Goal: Submit feedback/report problem: Submit feedback/report problem

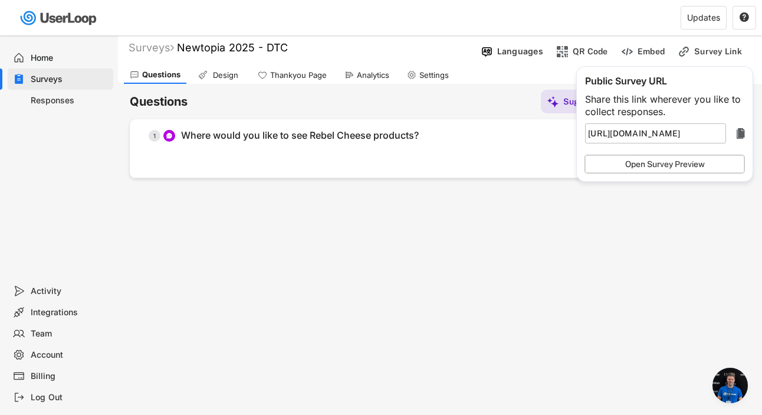
scroll to position [5010, 0]
click at [153, 47] on div "Surveys" at bounding box center [151, 48] width 45 height 14
type input "https://userloop.io/s/"
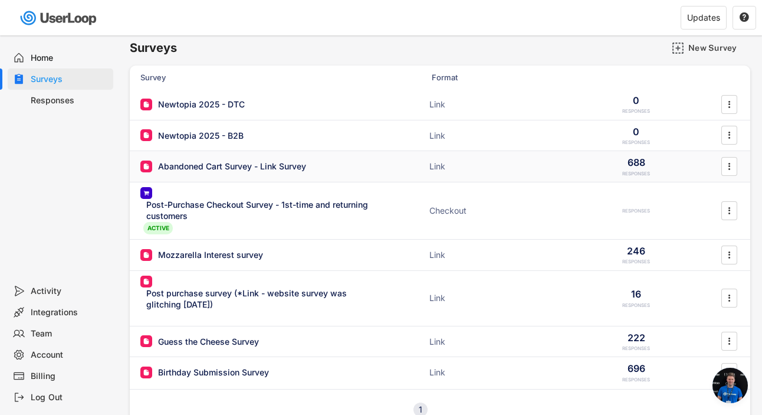
click at [220, 168] on div "Abandoned Cart Survey - Link Survey" at bounding box center [232, 166] width 148 height 12
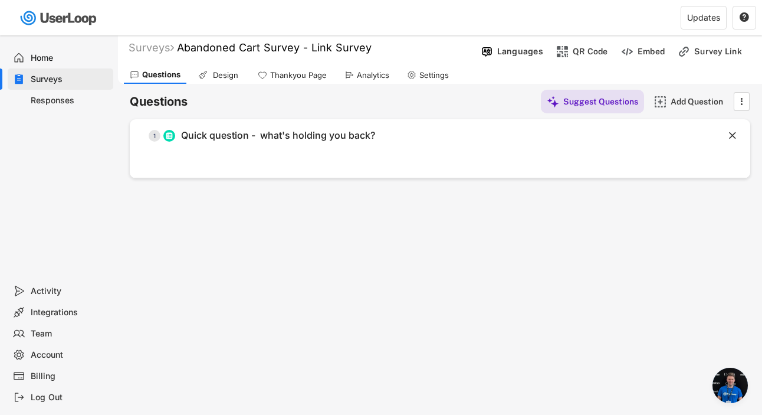
click at [348, 77] on use at bounding box center [349, 74] width 9 height 9
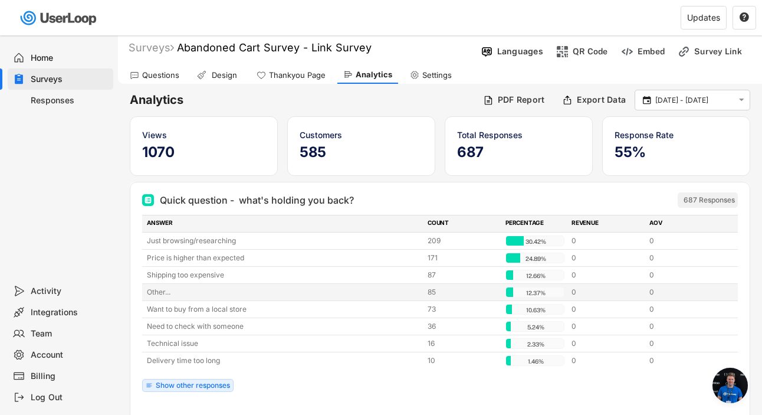
click at [157, 292] on div "Other..." at bounding box center [284, 292] width 274 height 11
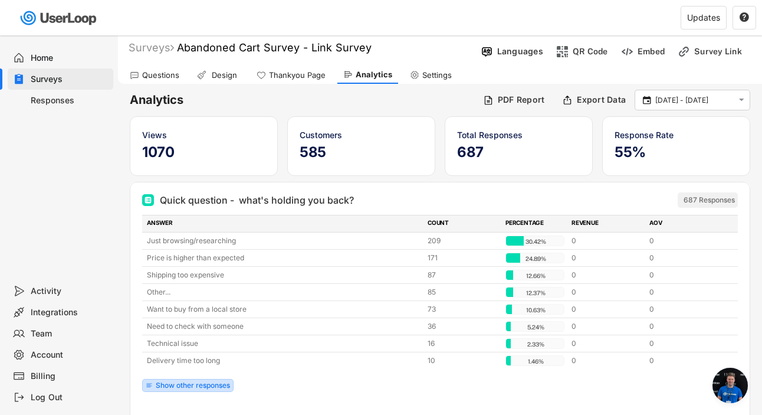
click at [168, 389] on div "Show other responses" at bounding box center [193, 385] width 74 height 7
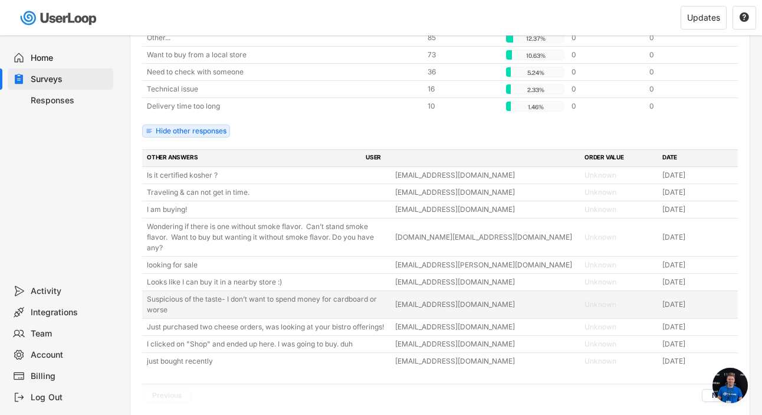
scroll to position [318, 0]
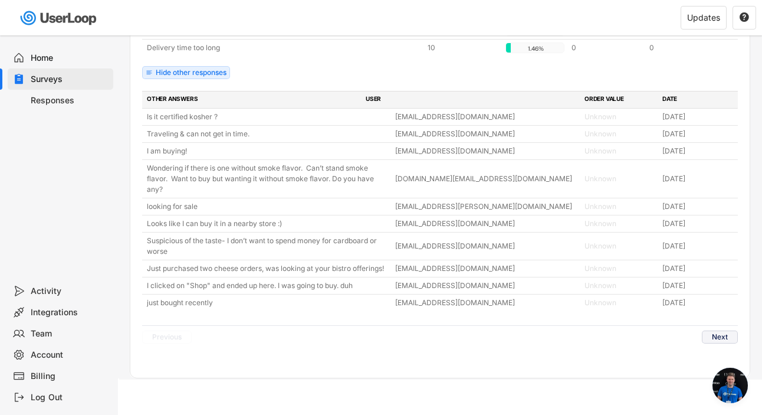
click at [720, 330] on button "Next" at bounding box center [720, 336] width 36 height 13
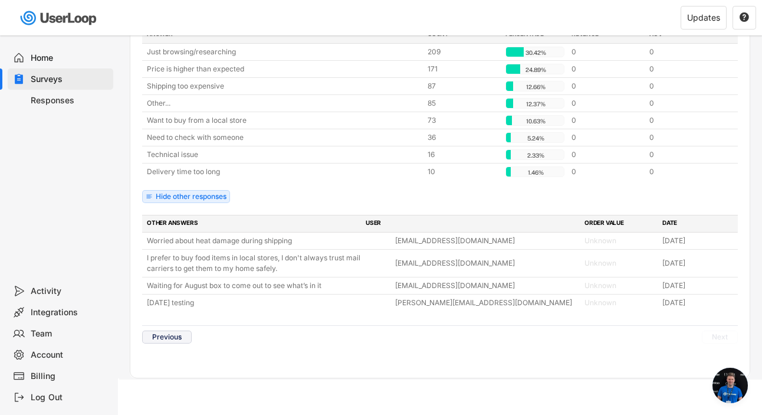
click at [169, 339] on button "Previous" at bounding box center [167, 336] width 50 height 13
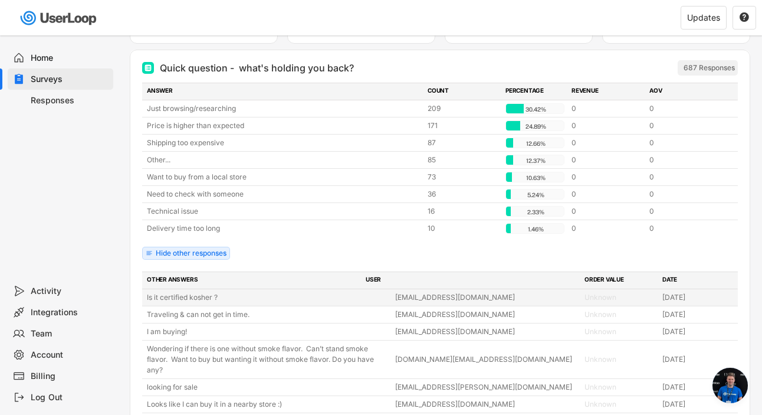
scroll to position [136, 0]
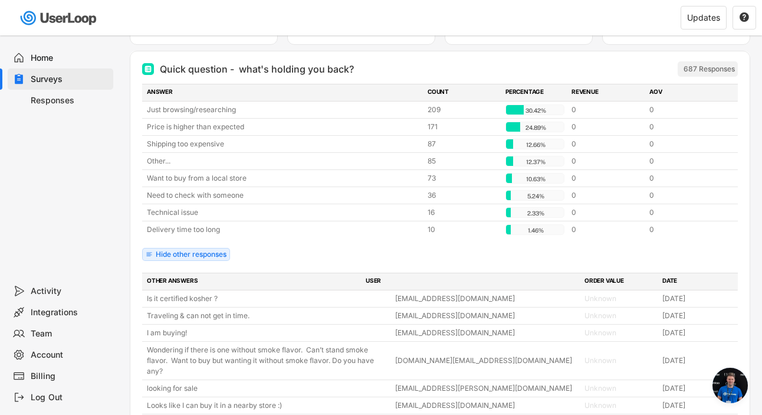
click at [739, 390] on span "Open chat" at bounding box center [730, 385] width 35 height 35
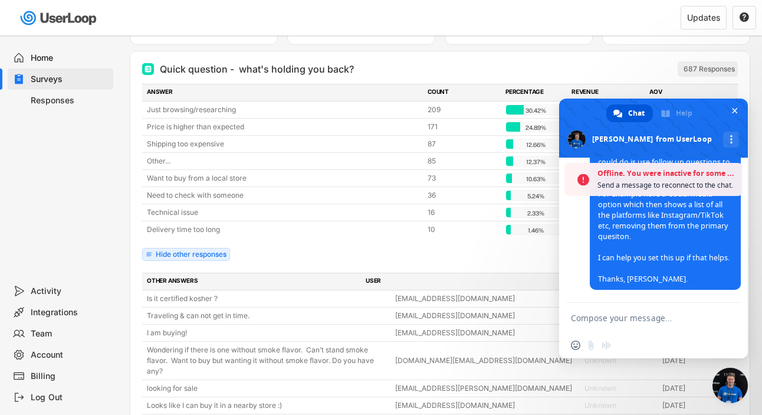
scroll to position [5809, 0]
click at [636, 114] on span "Chat" at bounding box center [636, 113] width 17 height 18
click at [625, 316] on textarea "Compose your message..." at bounding box center [642, 317] width 142 height 29
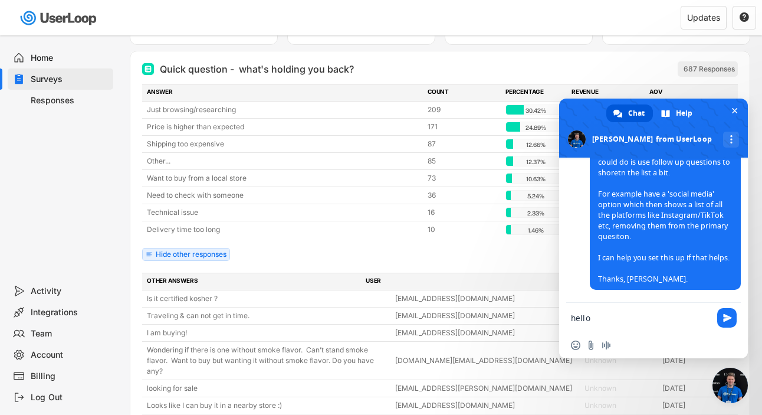
scroll to position [5771, 0]
type textarea "hello"
click at [730, 319] on span "Send" at bounding box center [727, 317] width 9 height 9
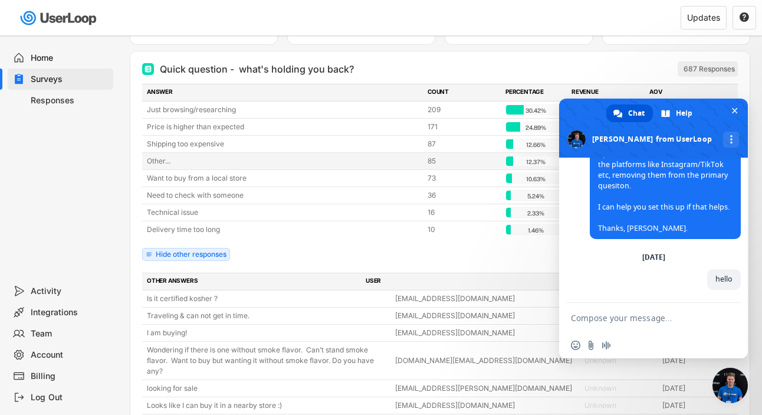
scroll to position [5822, 0]
click at [130, 211] on div "Quick question - what's holding you back? 687 Responses ANSWER COUNT PERCENTAGE…" at bounding box center [439, 305] width 619 height 508
click at [166, 155] on div "Other... 85 12.37% 12.37% 0 0" at bounding box center [440, 161] width 596 height 17
click at [161, 162] on div "Other..." at bounding box center [284, 161] width 274 height 11
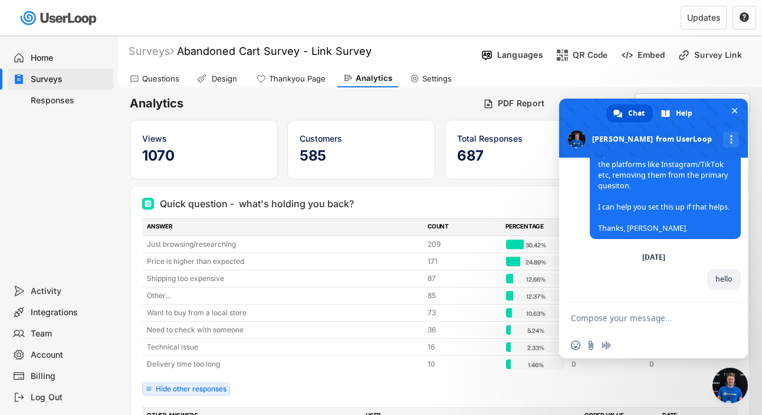
scroll to position [0, 0]
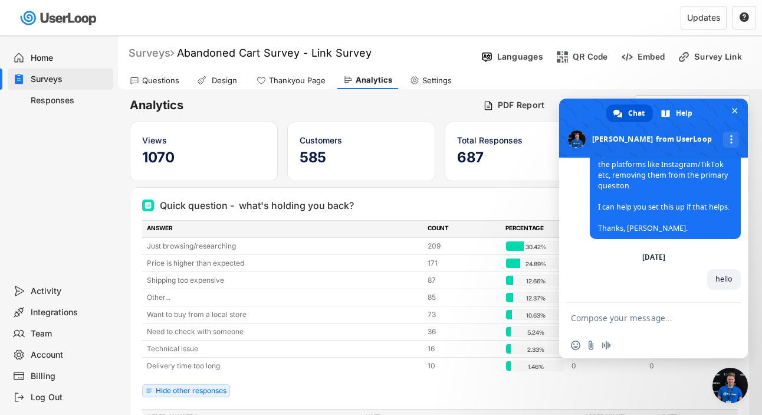
click at [149, 56] on div "Surveys" at bounding box center [151, 53] width 45 height 14
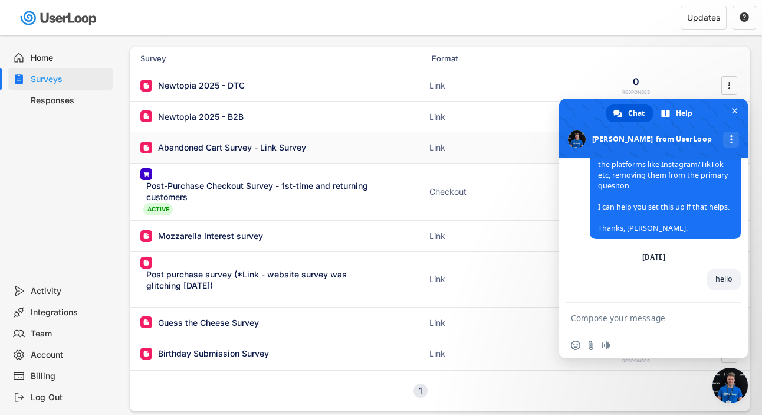
scroll to position [32, 0]
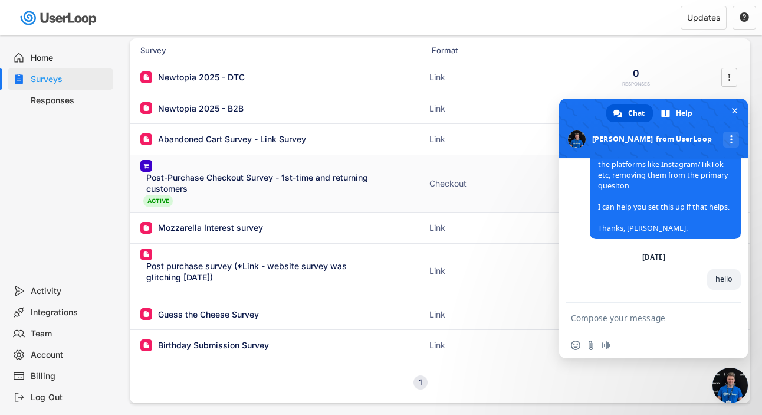
click at [275, 179] on div "Post-Purchase Checkout Survey - 1st-time and returning customers" at bounding box center [261, 183] width 230 height 23
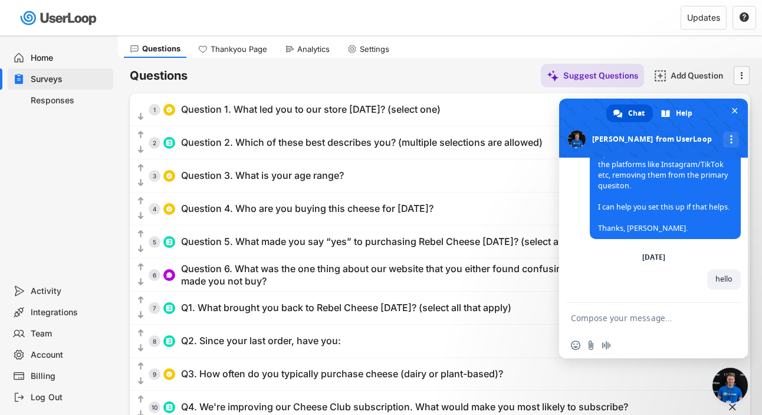
click at [309, 57] on div "Analytics" at bounding box center [307, 49] width 57 height 18
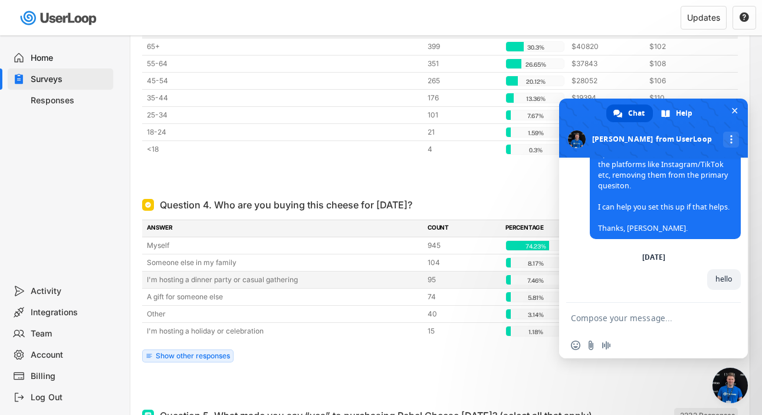
scroll to position [1934, 0]
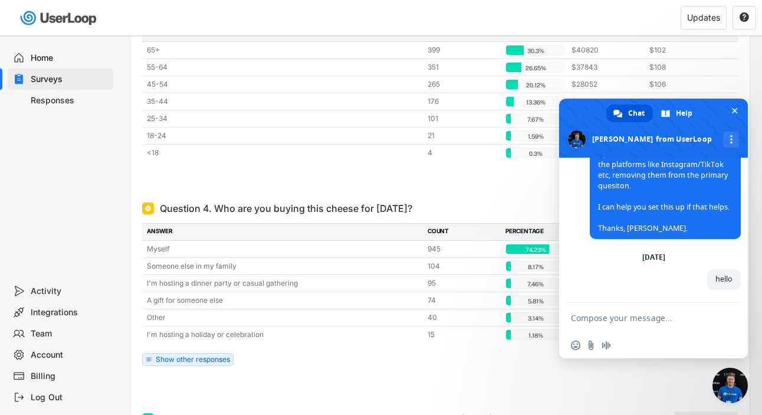
click at [304, 201] on div "Question 4. Who are you buying this cheese for [DATE]?" at bounding box center [286, 208] width 252 height 14
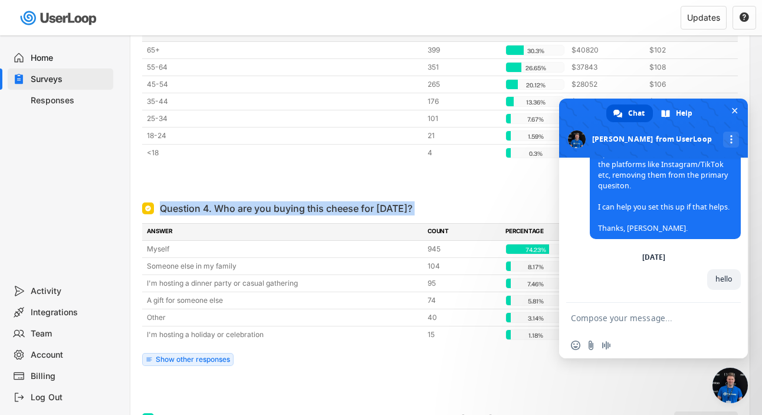
copy div "Question 4. Who are you buying this cheese for [DATE]?"
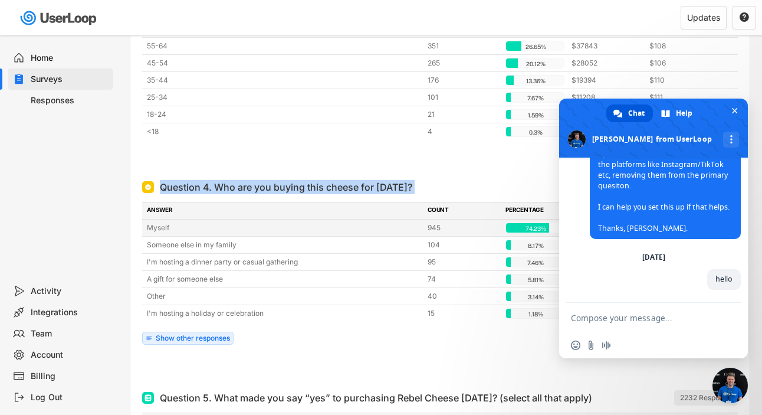
scroll to position [1954, 0]
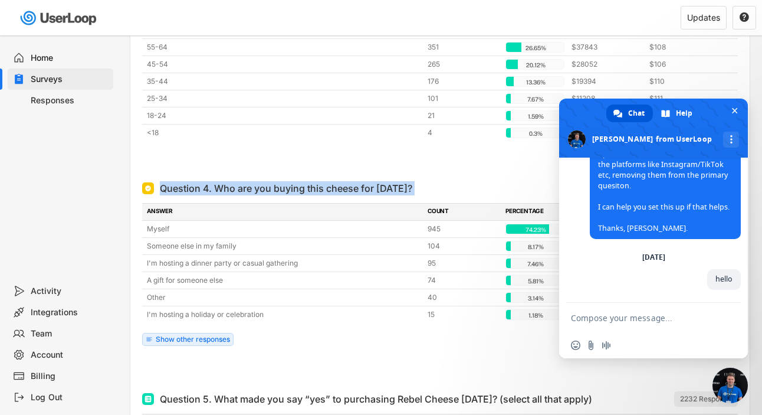
click at [193, 206] on div "ANSWER" at bounding box center [284, 211] width 274 height 11
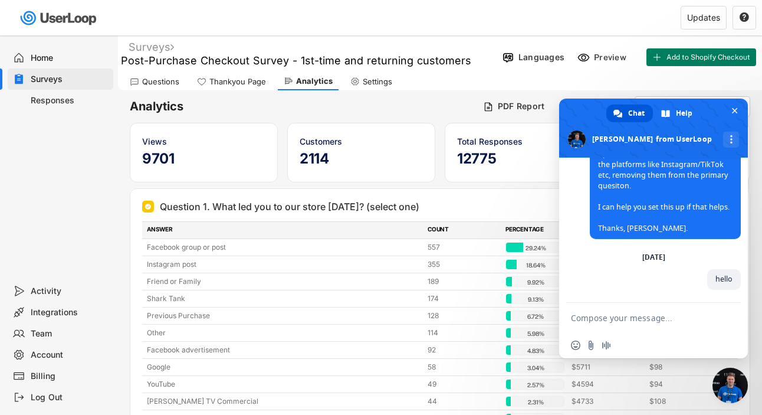
scroll to position [0, 0]
click at [169, 86] on div "Questions" at bounding box center [160, 82] width 37 height 10
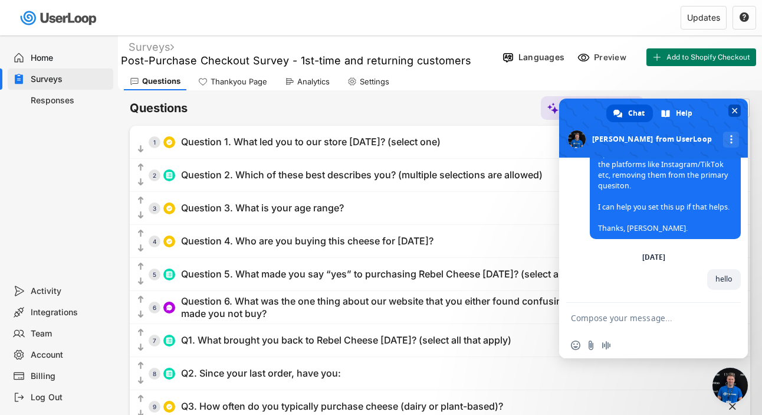
click at [736, 107] on span "Close chat" at bounding box center [735, 111] width 6 height 8
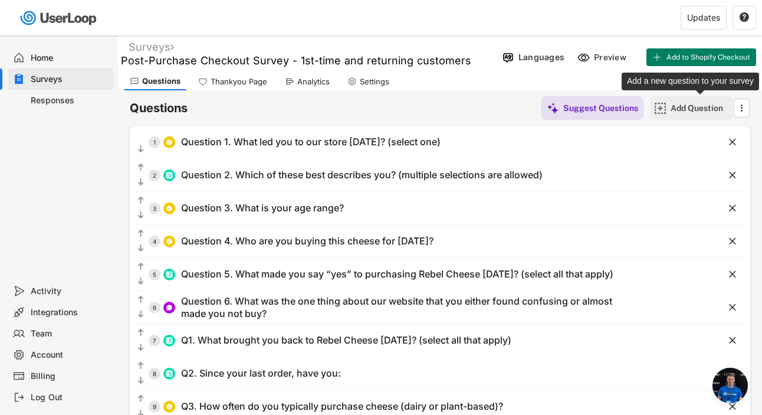
click at [681, 110] on div "Add Question" at bounding box center [700, 108] width 59 height 11
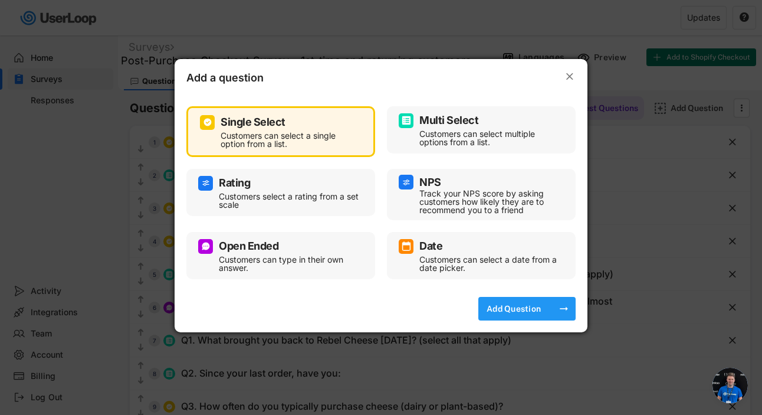
click at [506, 310] on div "Add Question" at bounding box center [513, 308] width 59 height 11
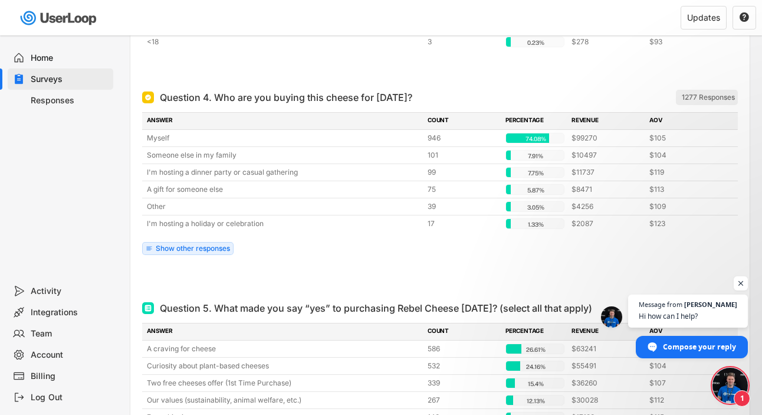
scroll to position [5835, 0]
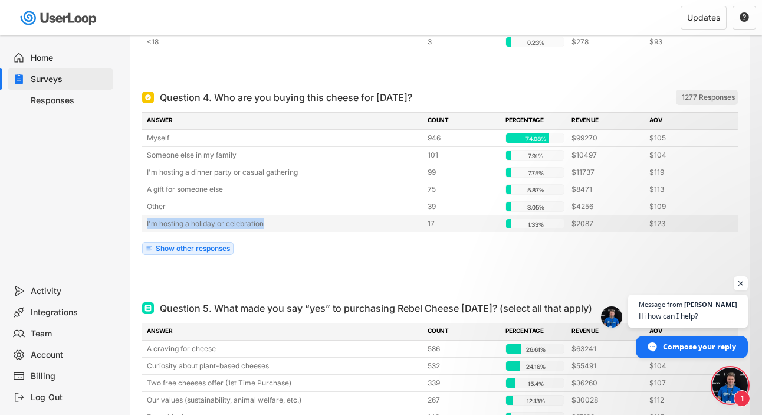
drag, startPoint x: 265, startPoint y: 216, endPoint x: 146, endPoint y: 211, distance: 119.3
click at [146, 215] on div "I'm hosting a holiday or celebration 17 1.33% 1.33% $2087 $123" at bounding box center [440, 223] width 596 height 17
copy div "I'm hosting a holiday or celebration"
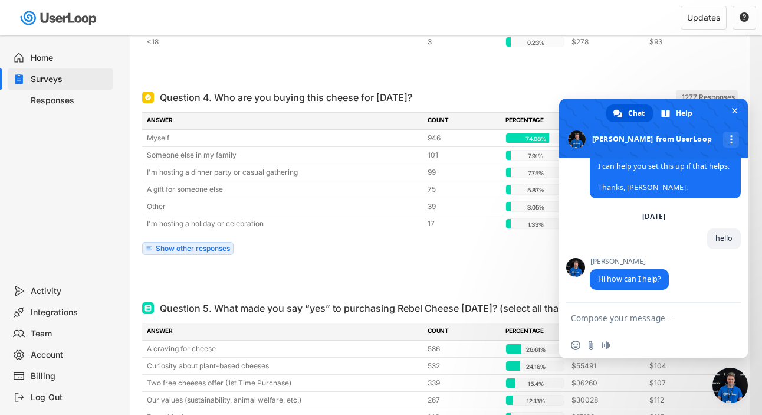
scroll to position [5863, 0]
type textarea "can you take a look at this survey"
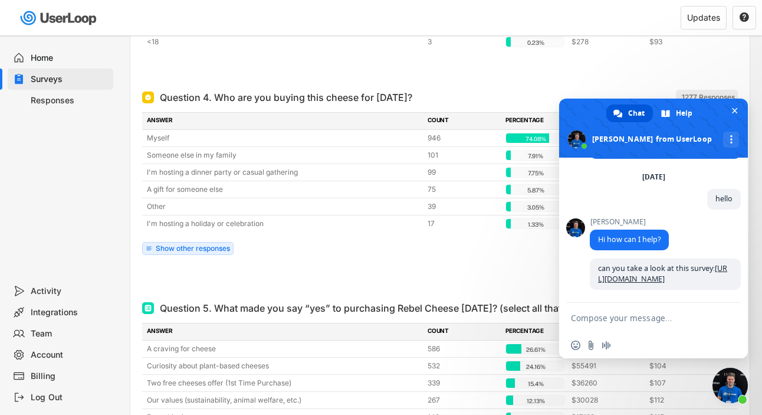
scroll to position [5960, 0]
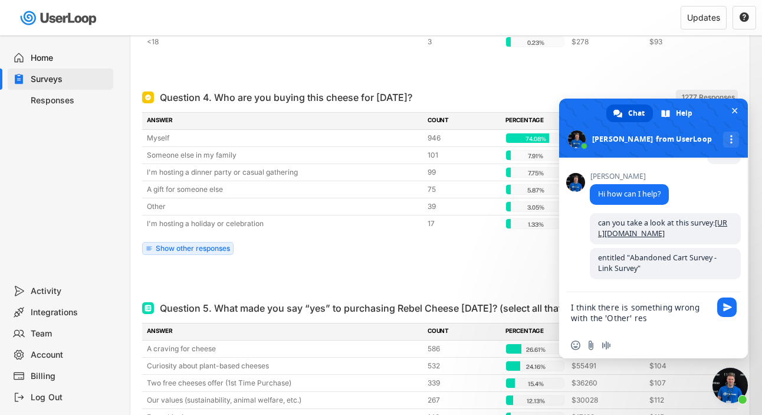
type textarea "I think there is something wrong with the 'Other' response"
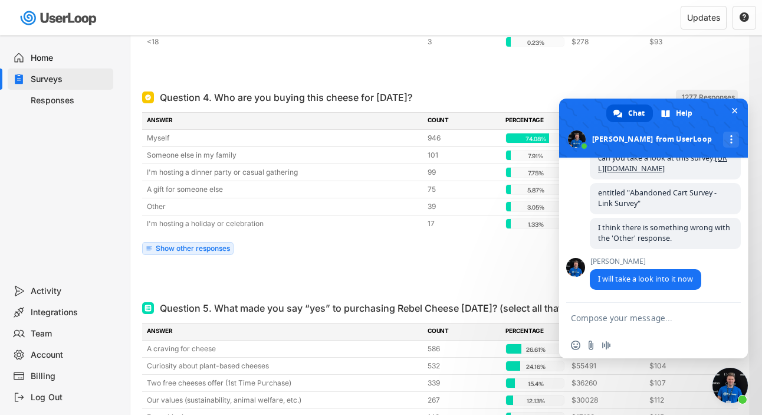
scroll to position [6037, 0]
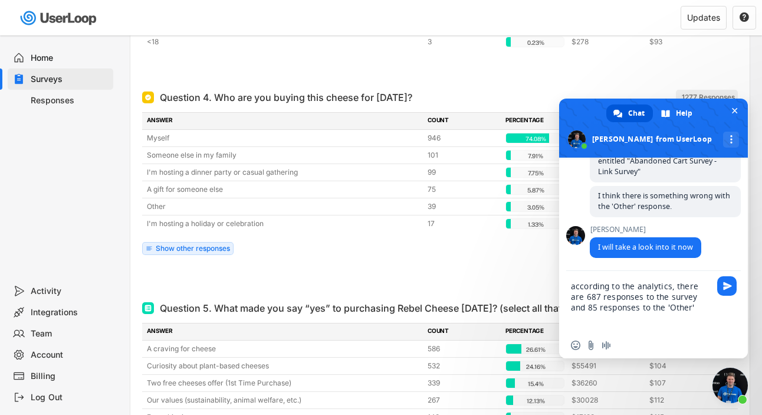
type textarea "according to the analytics, there are 687 responses to the survey and 85 respon…"
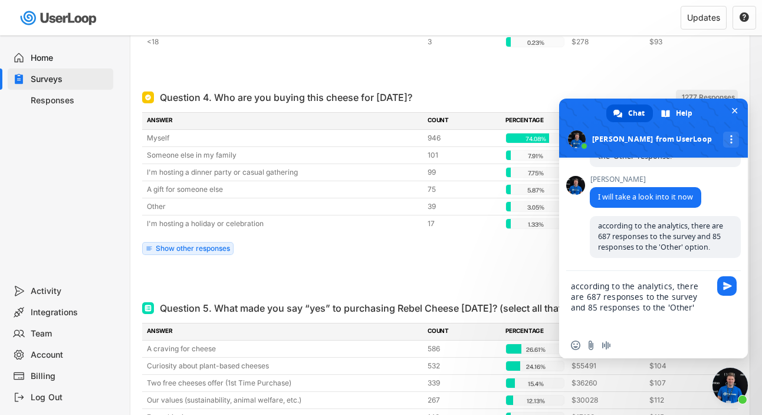
scroll to position [6088, 0]
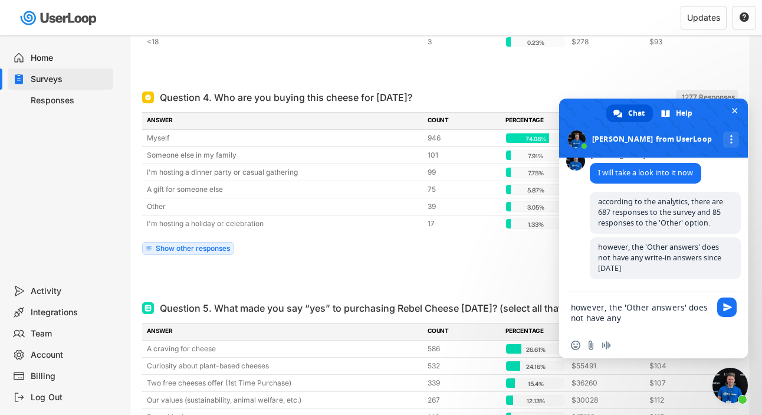
type textarea "however, the 'Other answers' does not have any write-in answers since [DATE]"
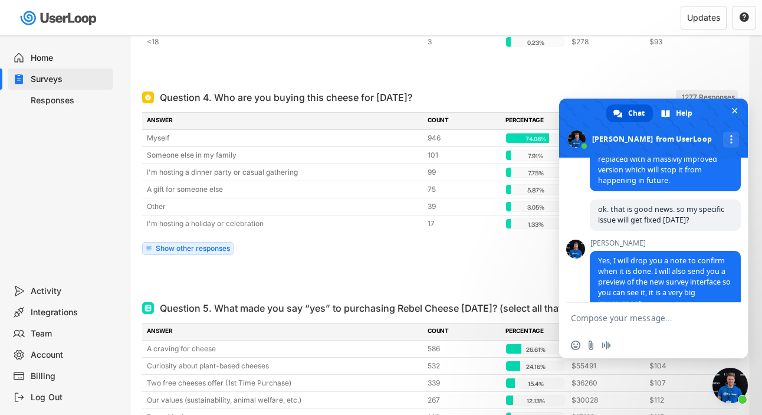
scroll to position [6279, 0]
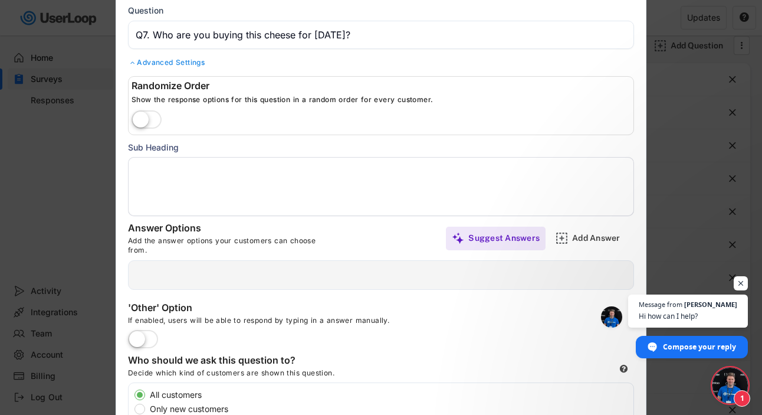
scroll to position [74, 0]
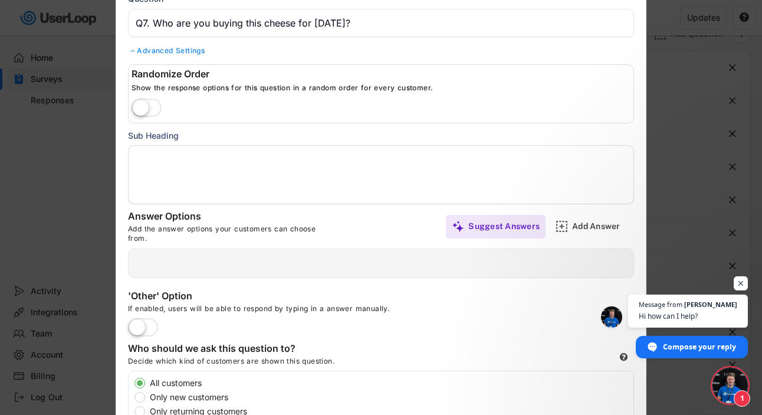
click at [203, 262] on div at bounding box center [381, 262] width 506 height 29
click at [584, 227] on div "Add Answer" at bounding box center [601, 226] width 59 height 11
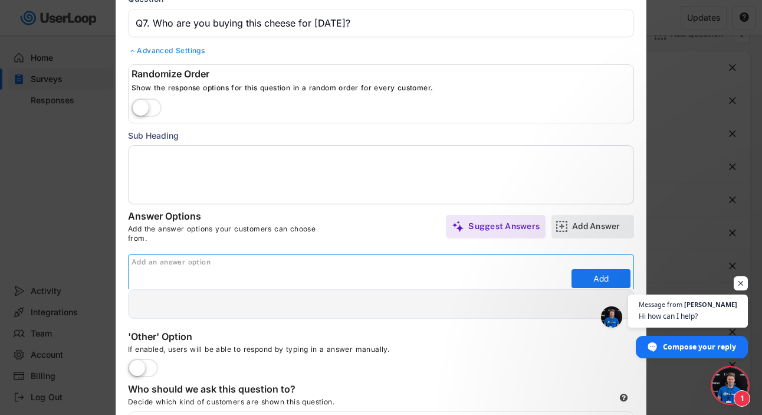
scroll to position [0, 0]
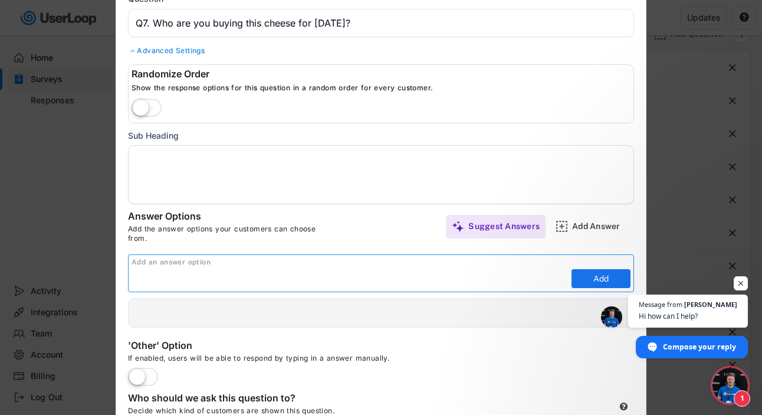
click at [303, 264] on div "Add an answer option" at bounding box center [383, 262] width 502 height 9
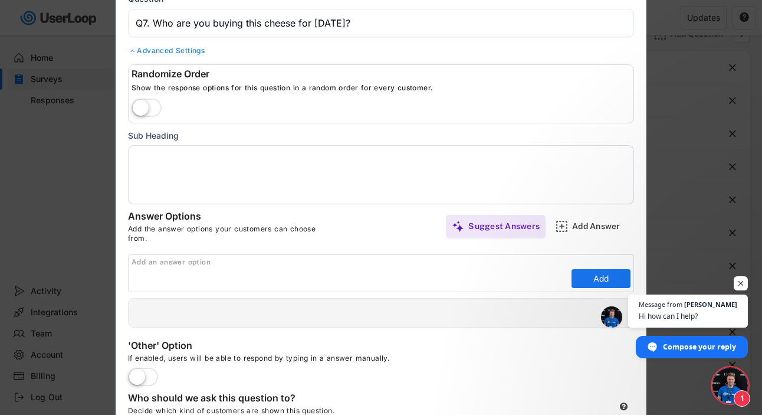
click at [303, 264] on div "Add an answer option" at bounding box center [383, 262] width 502 height 9
click at [301, 277] on input "input" at bounding box center [350, 279] width 437 height 18
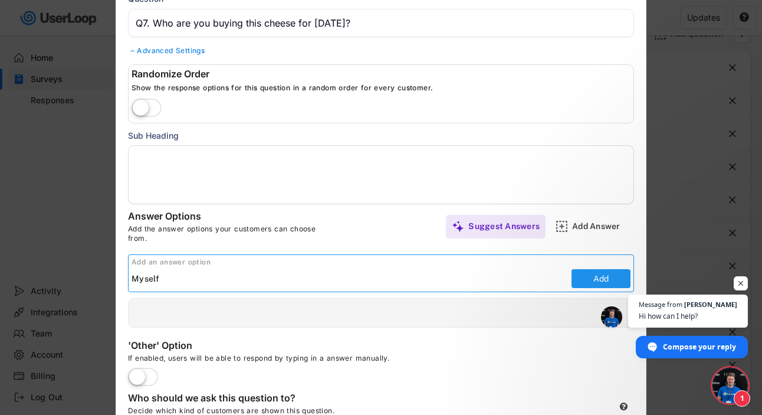
type input "Myself"
click at [593, 282] on button "Add" at bounding box center [601, 278] width 59 height 19
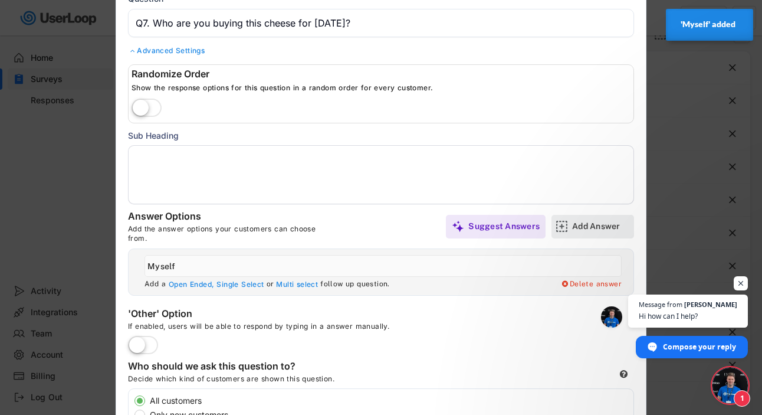
click at [592, 227] on div "Add Answer" at bounding box center [601, 226] width 59 height 11
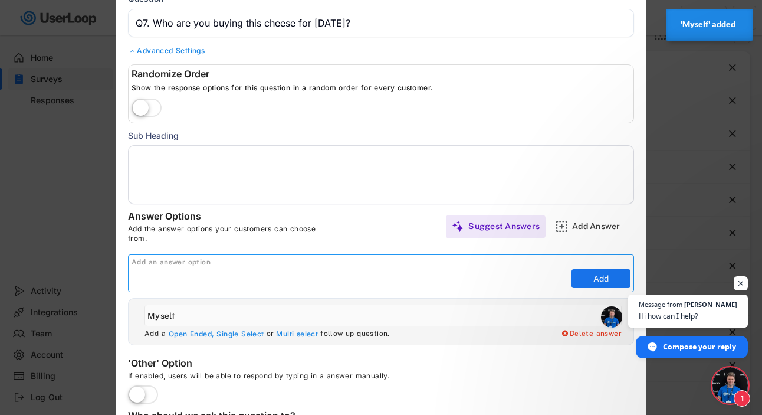
click at [250, 281] on input "input" at bounding box center [350, 279] width 437 height 18
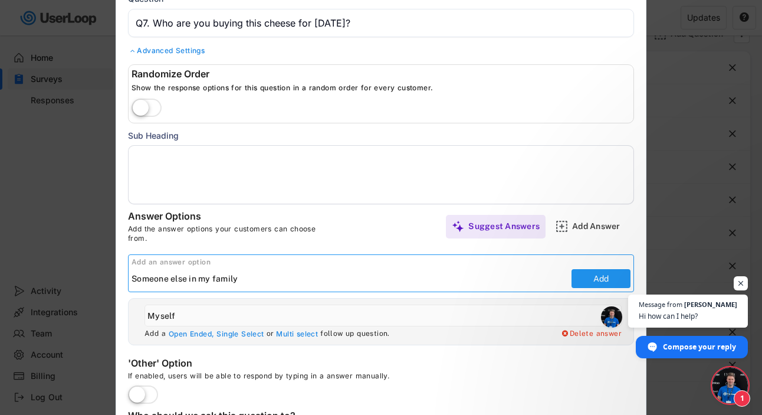
type input "Someone else in my family"
click at [608, 280] on button "Add" at bounding box center [601, 278] width 59 height 19
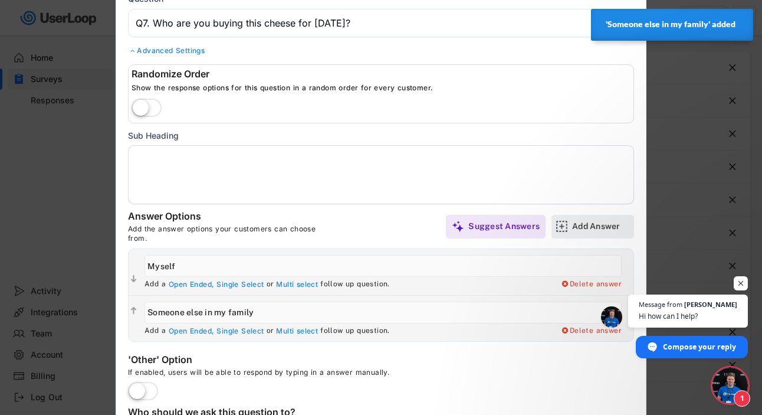
click at [595, 220] on div "Add Answer" at bounding box center [601, 227] width 59 height 24
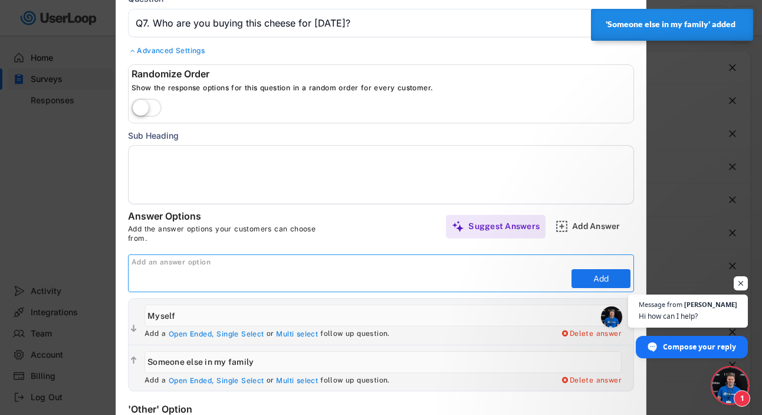
click at [460, 284] on input "input" at bounding box center [350, 279] width 437 height 18
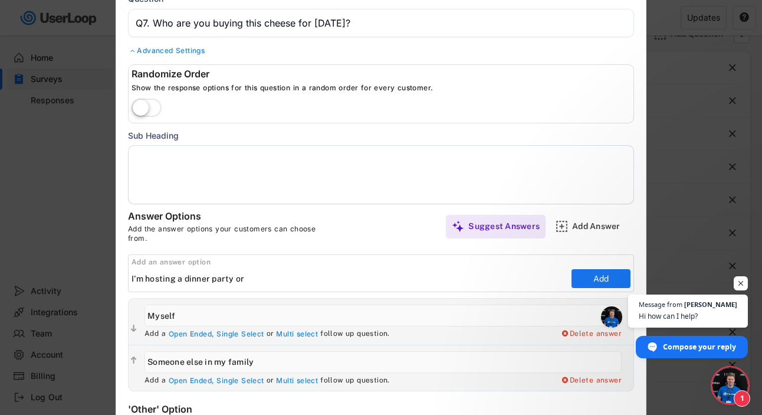
click at [284, 277] on input "input" at bounding box center [350, 279] width 437 height 18
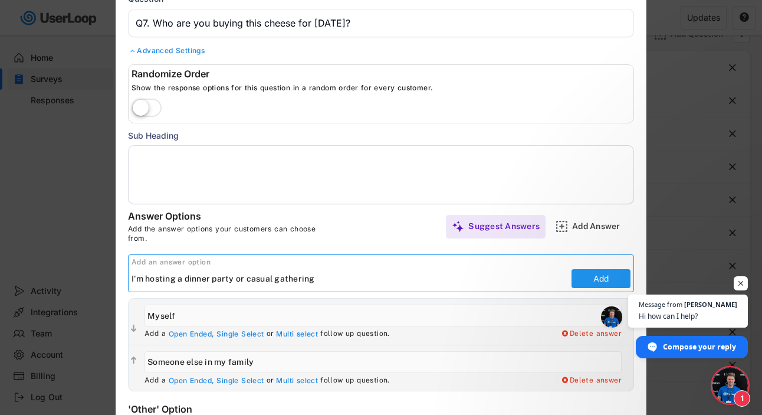
type input "I'm hosting a dinner party or casual gathering"
click at [585, 287] on button "Add" at bounding box center [601, 278] width 59 height 19
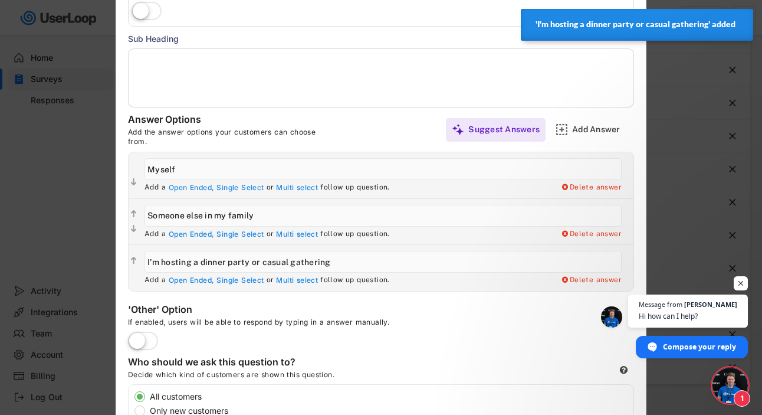
scroll to position [173, 0]
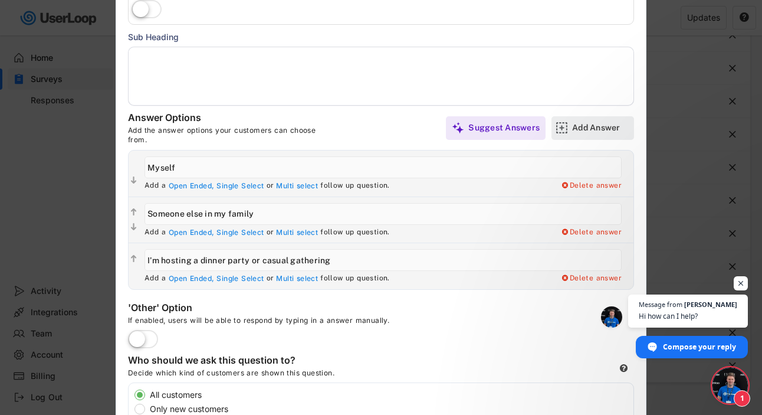
click at [586, 127] on div "Add Answer" at bounding box center [601, 127] width 59 height 11
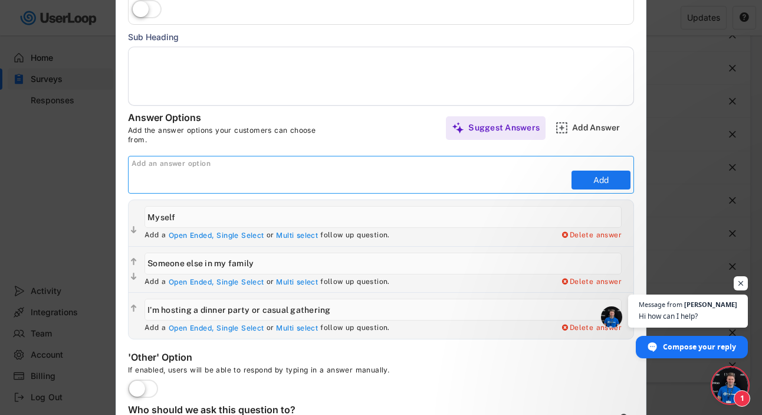
click at [375, 169] on div "Add an answer option Add" at bounding box center [381, 175] width 506 height 38
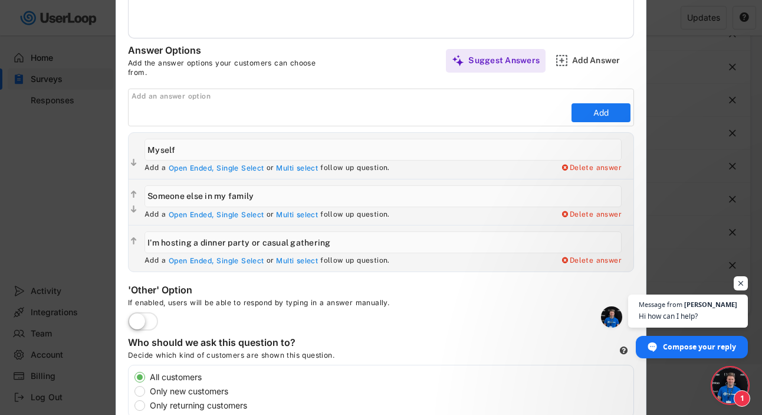
scroll to position [231, 0]
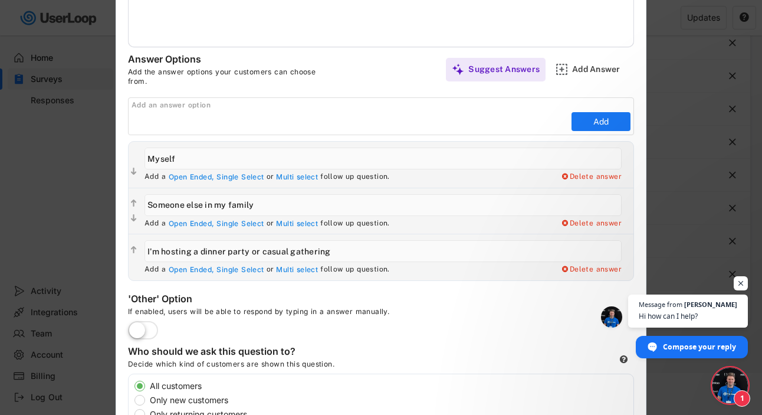
click at [406, 123] on input "input" at bounding box center [350, 122] width 437 height 18
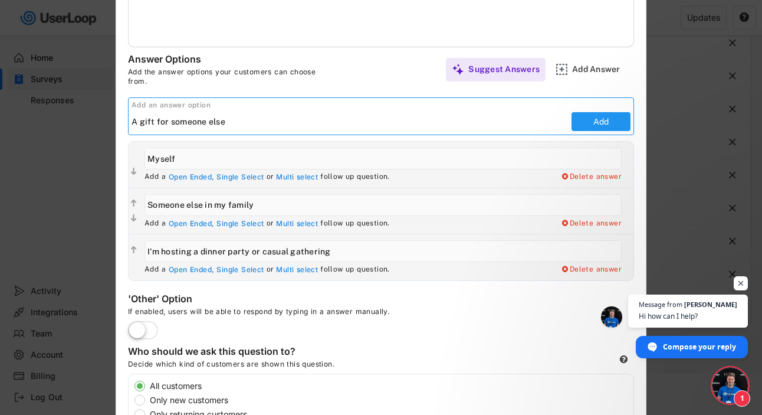
type input "A gift for someone else"
click at [599, 120] on button "Add" at bounding box center [601, 121] width 59 height 19
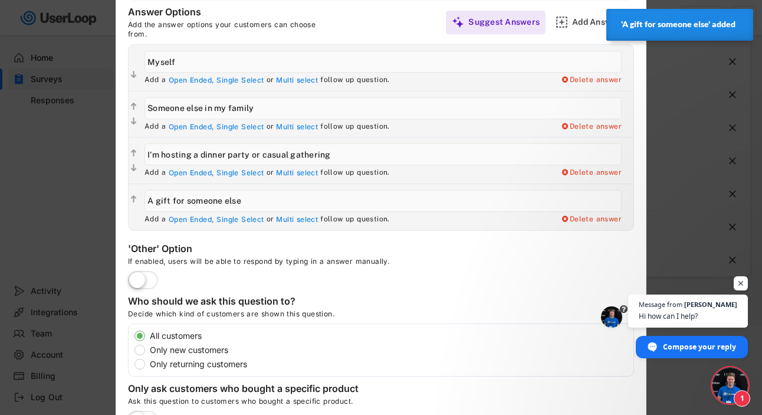
scroll to position [292, 0]
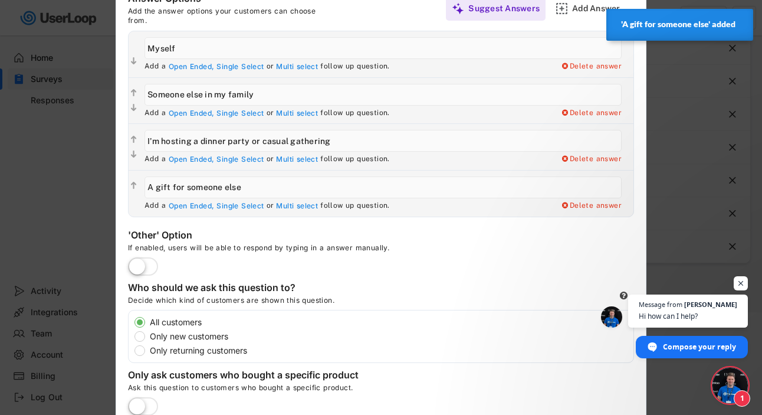
click at [153, 349] on label "Only returning customers" at bounding box center [389, 350] width 487 height 8
click at [133, 326] on input "Only returning customers" at bounding box center [130, 322] width 8 height 8
radio input "true"
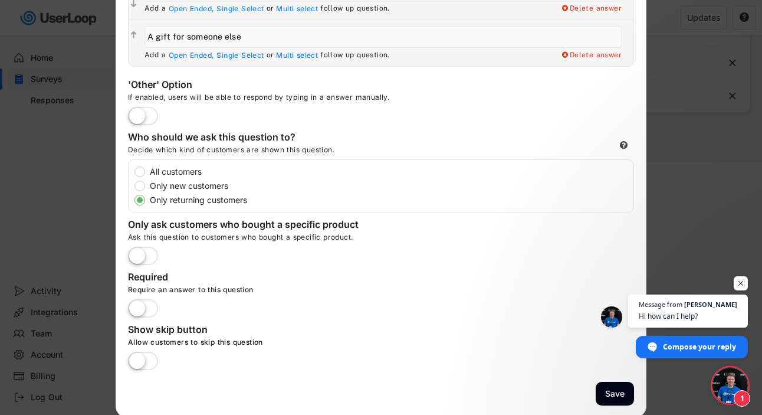
scroll to position [445, 0]
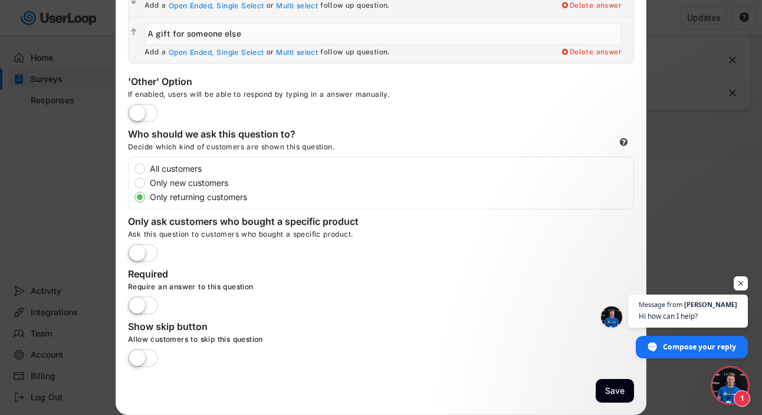
click at [145, 304] on label at bounding box center [143, 306] width 36 height 26
click at [0, 0] on input "checkbox" at bounding box center [0, 0] width 0 height 0
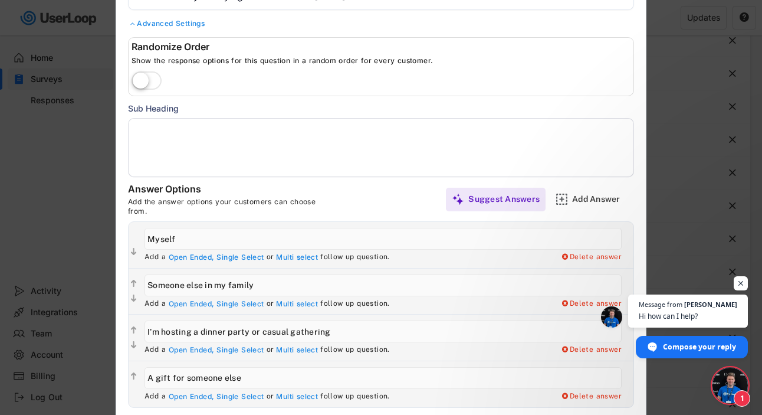
scroll to position [139, 0]
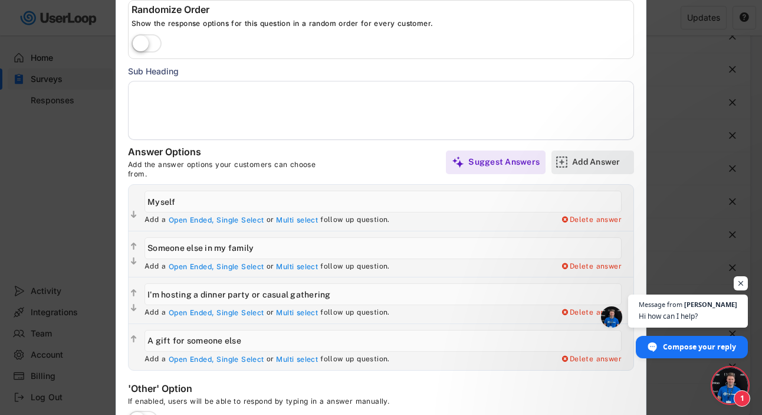
click at [572, 157] on div "Add Answer" at bounding box center [601, 161] width 59 height 11
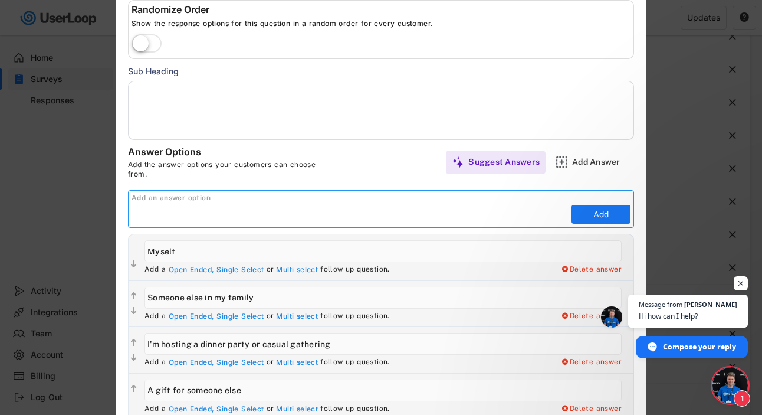
click at [360, 212] on input "input" at bounding box center [350, 214] width 437 height 18
type input "Other"
click at [590, 211] on button "Add" at bounding box center [601, 214] width 59 height 19
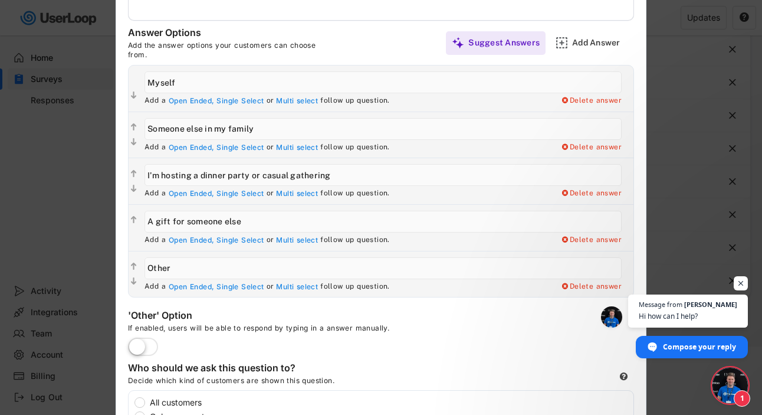
scroll to position [249, 0]
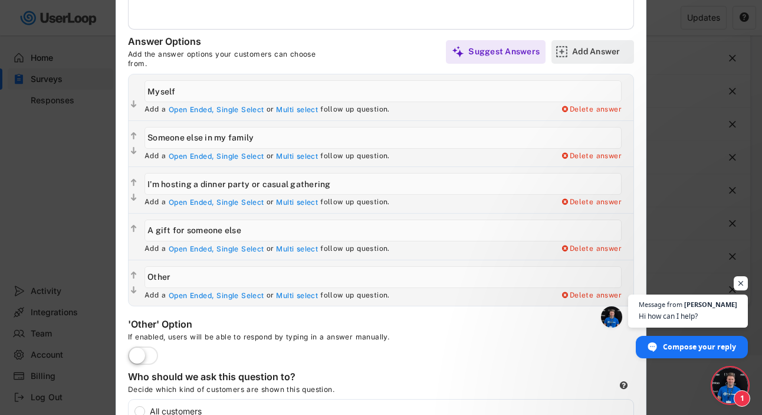
click at [601, 57] on div "Add Answer" at bounding box center [601, 52] width 59 height 24
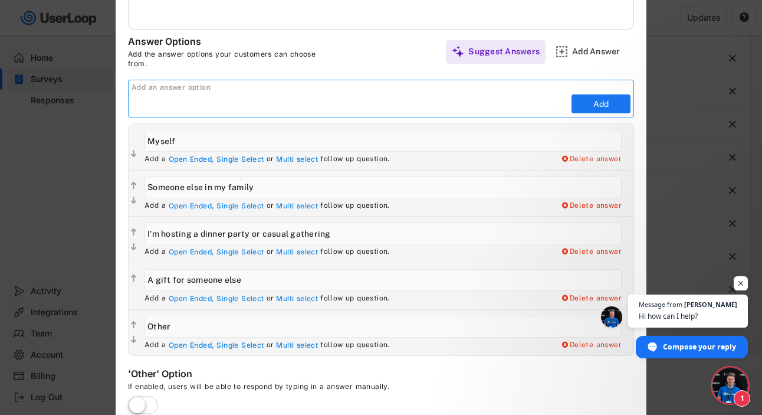
click at [359, 112] on input "input" at bounding box center [350, 104] width 437 height 18
paste input "I'm hosting a holiday or celebration"
type input "I'm hosting a holiday or celebration"
click at [616, 99] on button "Add" at bounding box center [601, 103] width 59 height 19
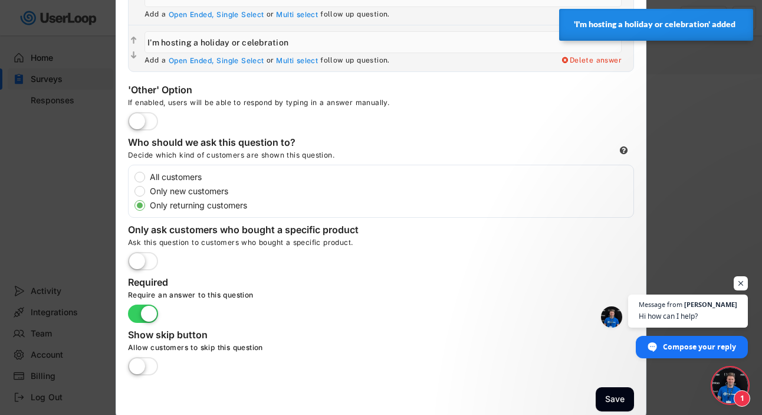
scroll to position [538, 0]
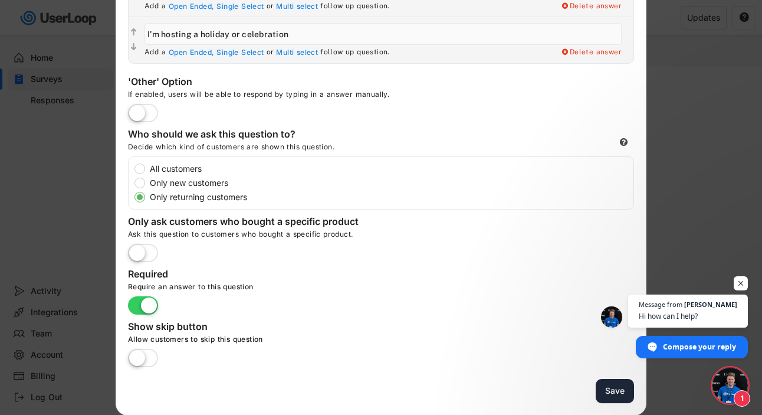
click at [616, 391] on button "Save" at bounding box center [615, 391] width 38 height 24
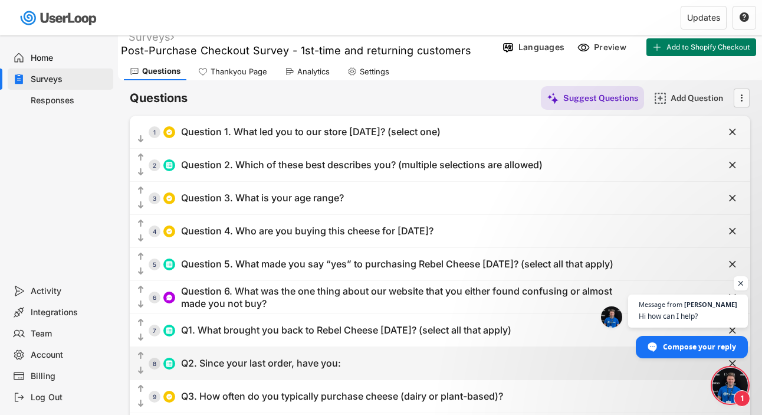
scroll to position [0, 0]
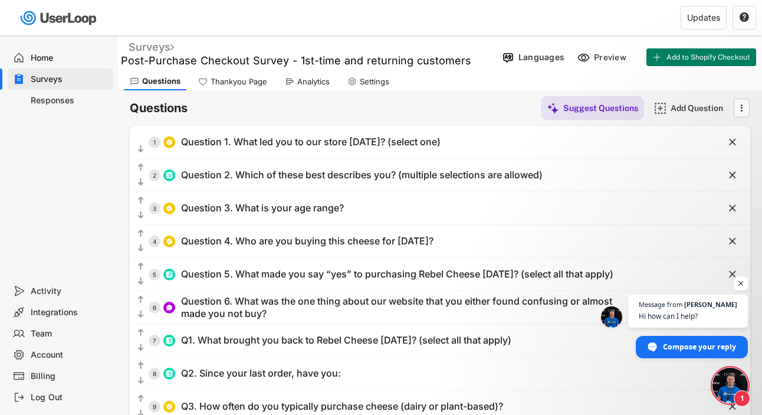
click at [151, 42] on div "Surveys" at bounding box center [151, 47] width 45 height 14
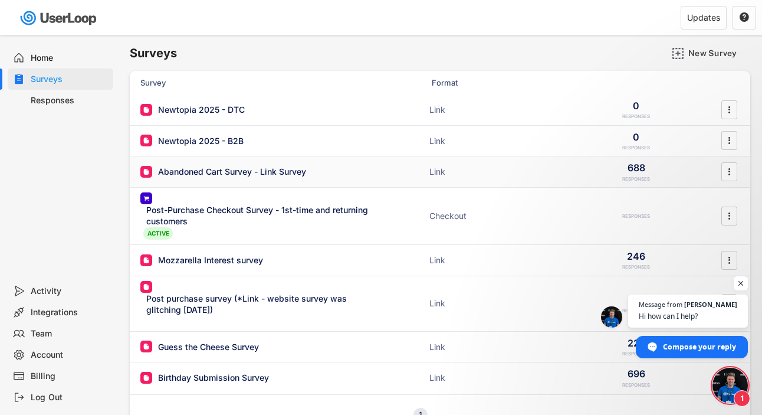
click at [205, 166] on div "Abandoned Cart Survey - Link Survey" at bounding box center [232, 172] width 148 height 12
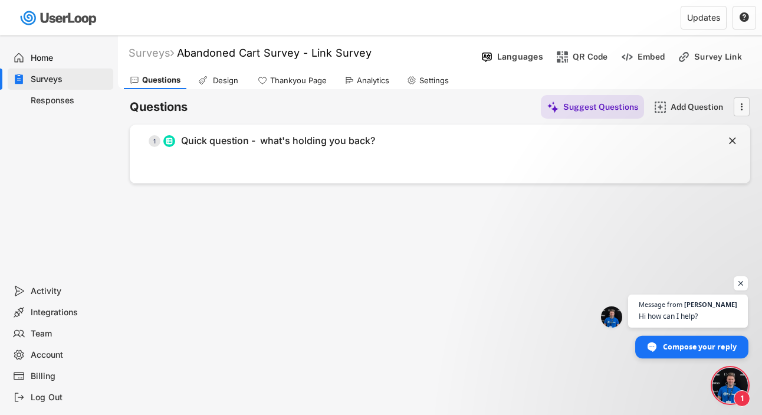
click at [690, 342] on span "Compose your reply" at bounding box center [700, 346] width 74 height 21
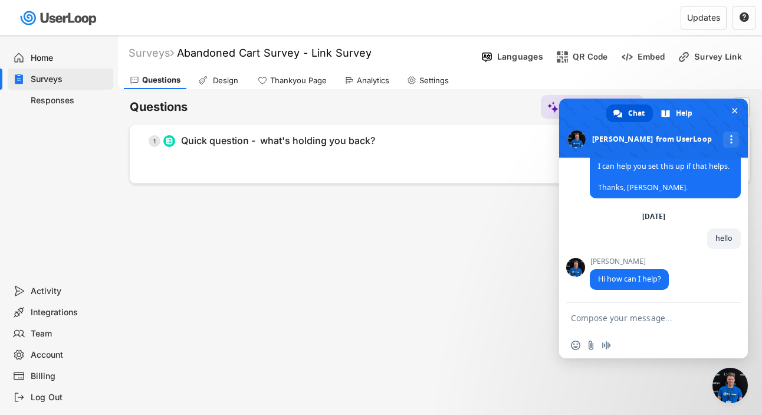
scroll to position [5863, 0]
click at [653, 320] on textarea "Compose your message..." at bounding box center [642, 317] width 142 height 29
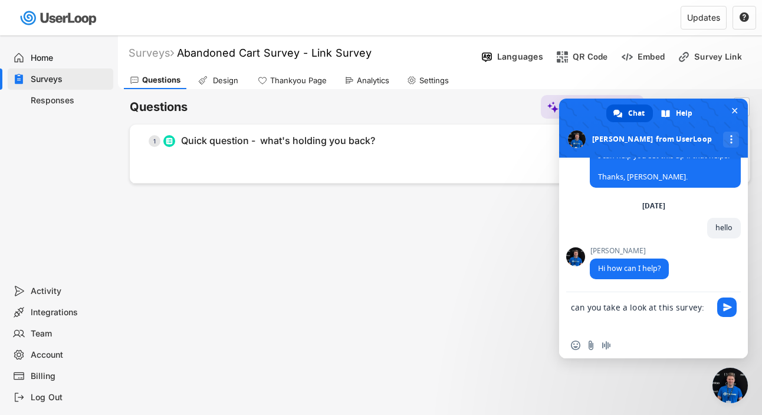
paste textarea "[URL][DOMAIN_NAME]"
type textarea "can you take a look at this survey: https://userloop.io/home?tab=Questions&surv…"
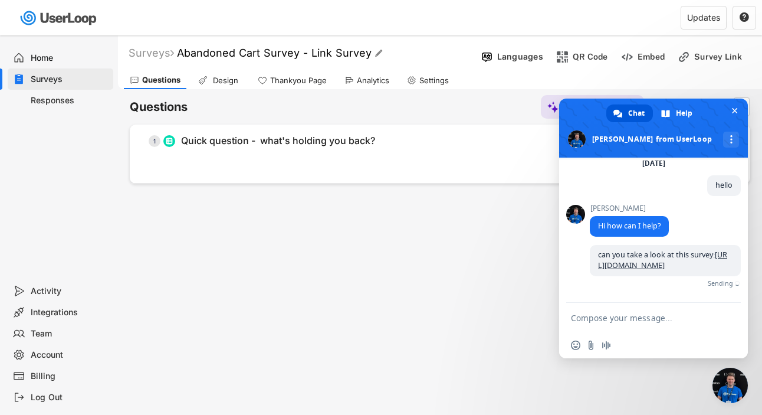
scroll to position [5925, 0]
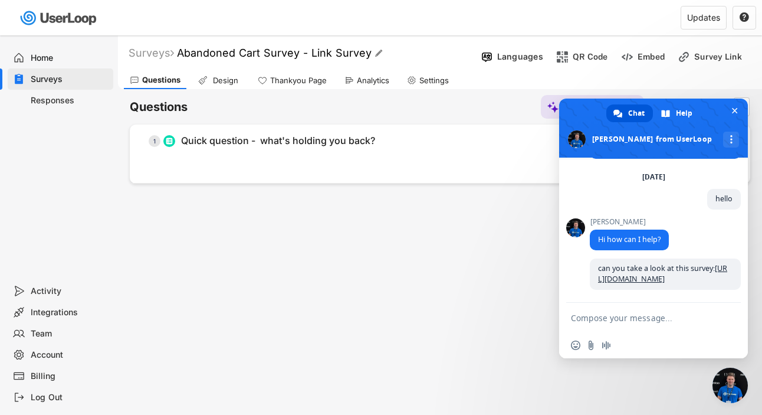
click at [270, 51] on font "Abandoned Cart Survey - Link Survey" at bounding box center [274, 53] width 195 height 12
click at [270, 51] on input "input" at bounding box center [323, 53] width 286 height 21
click at [612, 313] on textarea "Compose your message..." at bounding box center [642, 317] width 142 height 29
paste textarea "Abandoned Cart Survey - Link Survey"
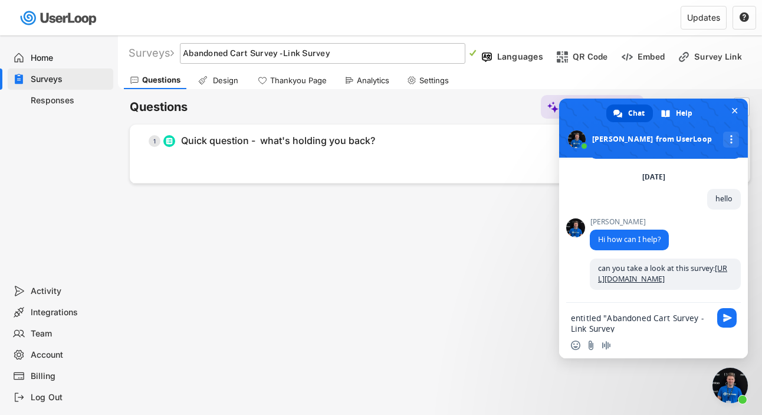
scroll to position [2, 0]
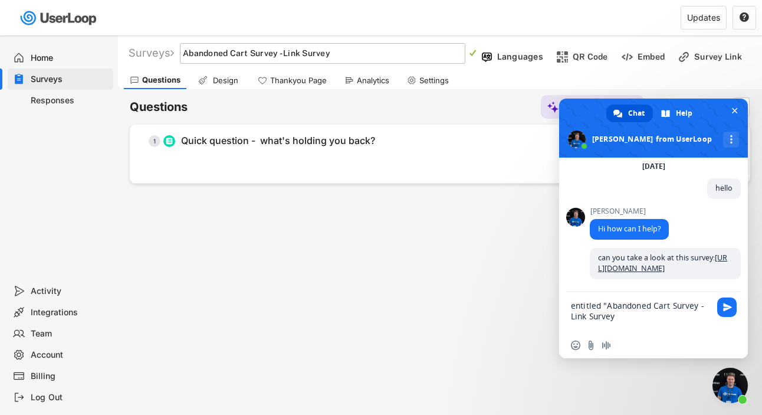
type textarea "entitled "Abandoned Cart Survey - Link Survey""
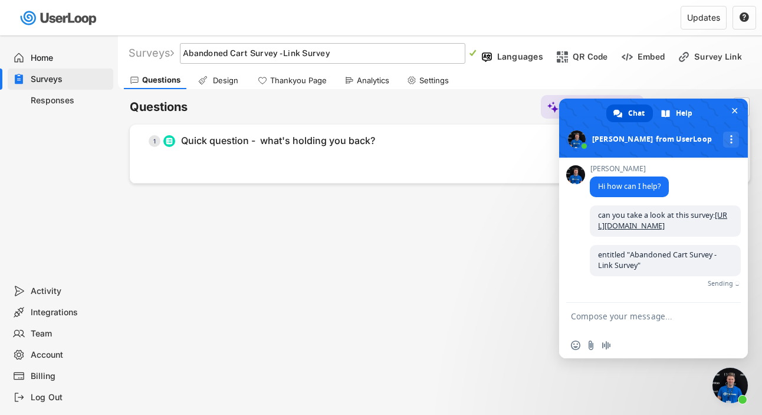
scroll to position [5960, 0]
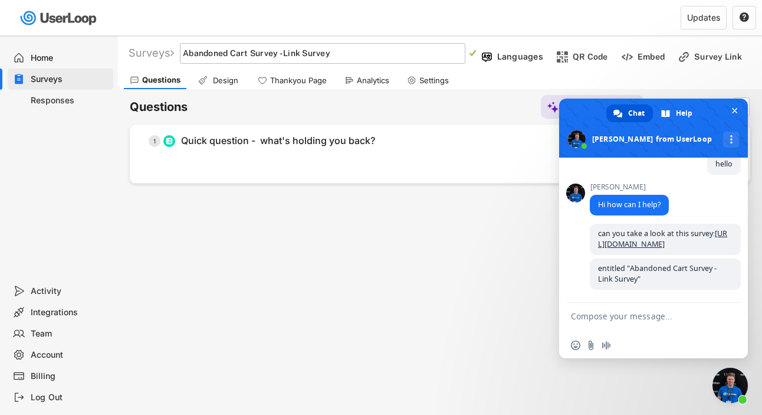
click at [356, 284] on div "Surveys Abandoned Cart Survey - Link Survey   Languages Preview Add to Shopif…" at bounding box center [440, 319] width 644 height 569
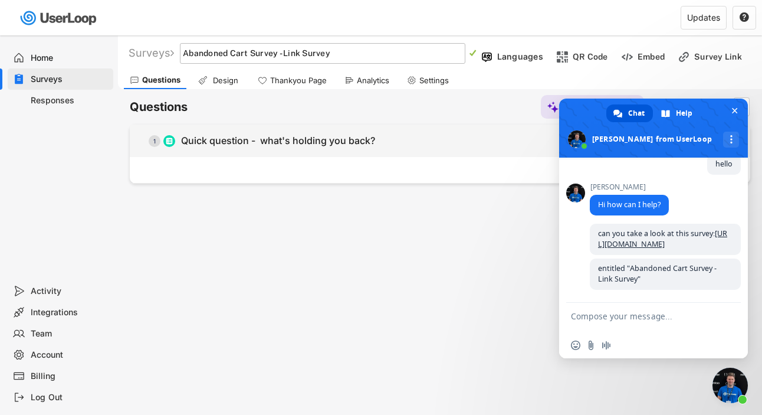
click at [235, 145] on div "Quick question - what's holding you back?" at bounding box center [278, 140] width 194 height 12
type input "Quick question - what's holding you back?"
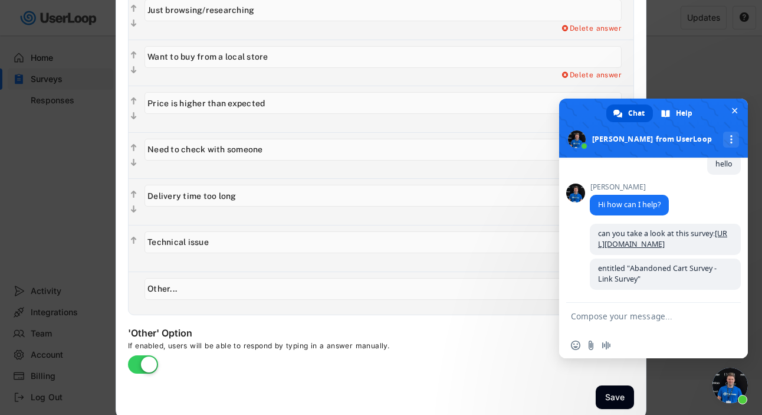
scroll to position [231, 0]
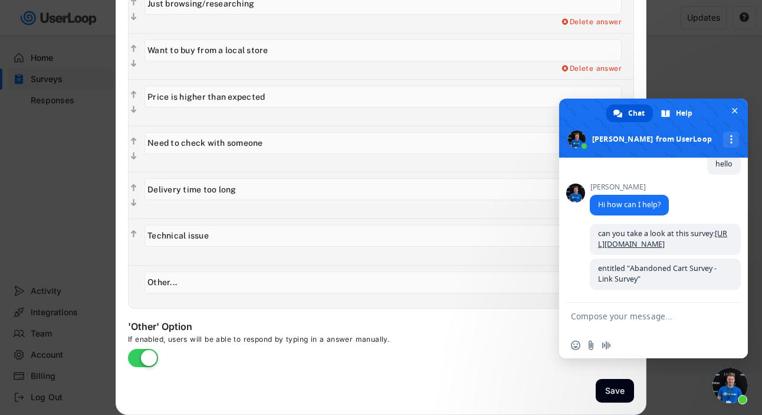
click at [609, 317] on textarea "Compose your message..." at bounding box center [642, 317] width 142 height 29
type textarea "f"
type textarea "I think there is somethin"
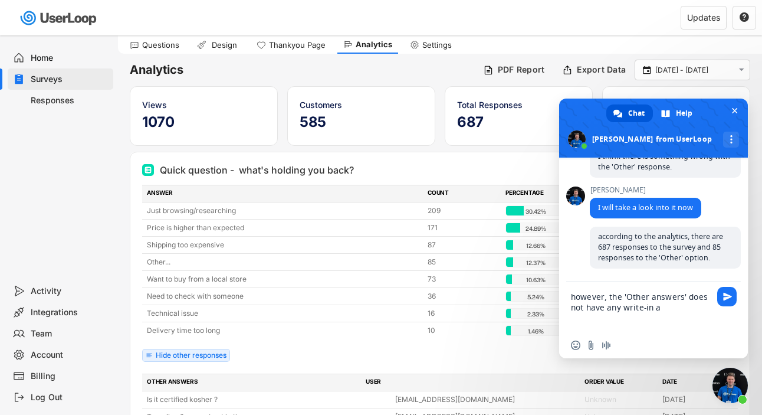
scroll to position [6101, 0]
type textarea "however, the 'Other answers' does not have any write-in answers since [DATE]"
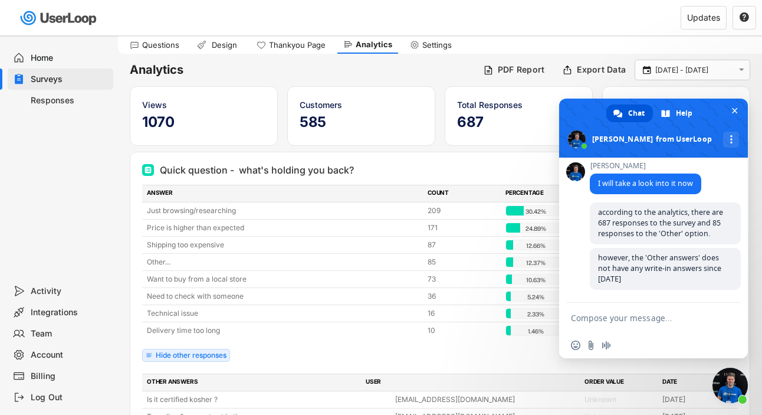
scroll to position [6134, 0]
type textarea "which seems weird"
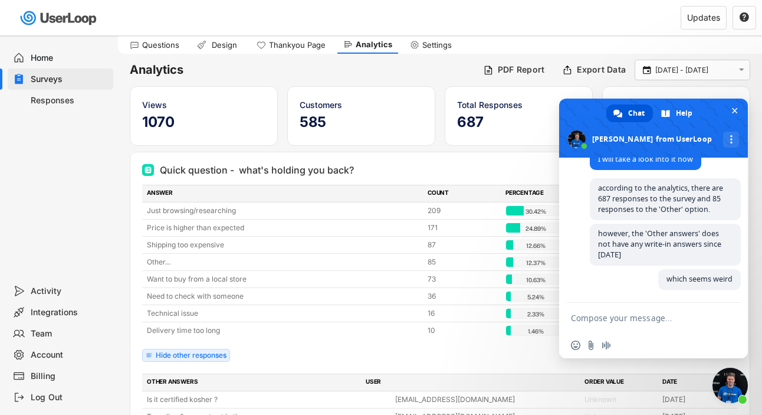
scroll to position [6221, 0]
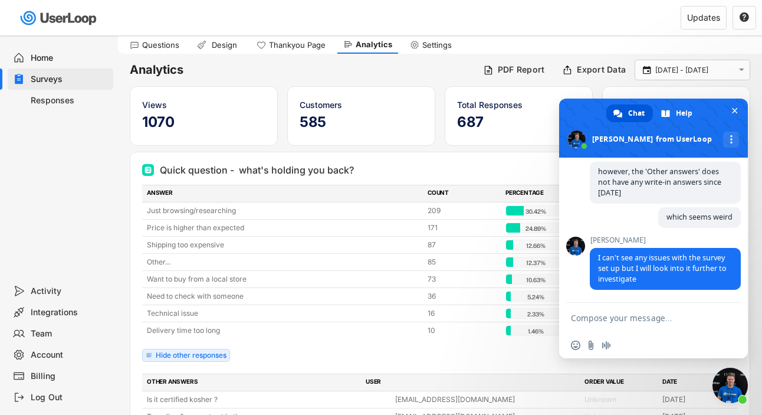
scroll to position [6278, 0]
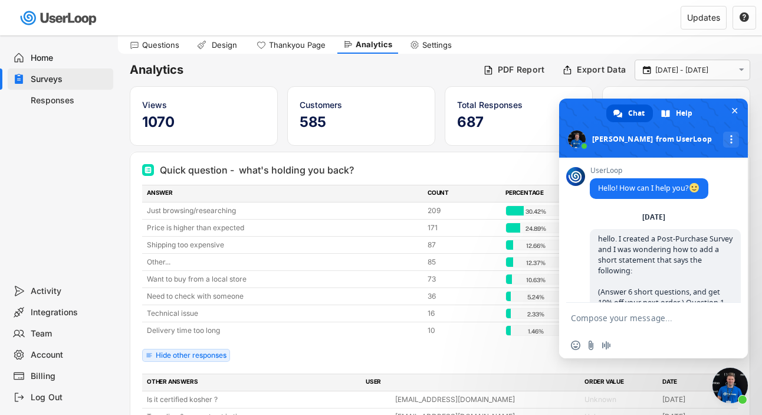
scroll to position [6278, 0]
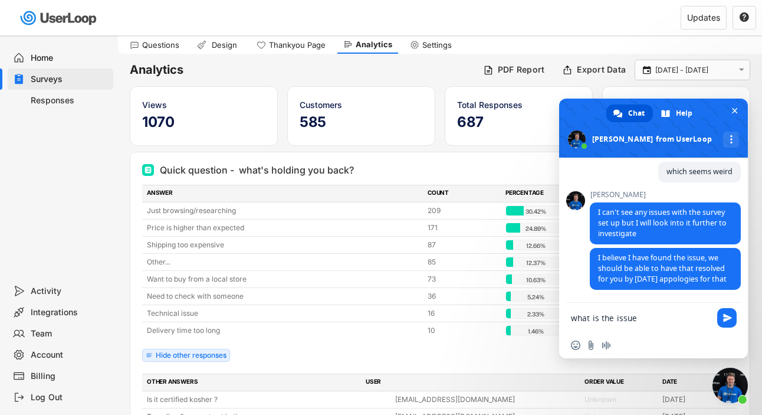
type textarea "what is the issue?"
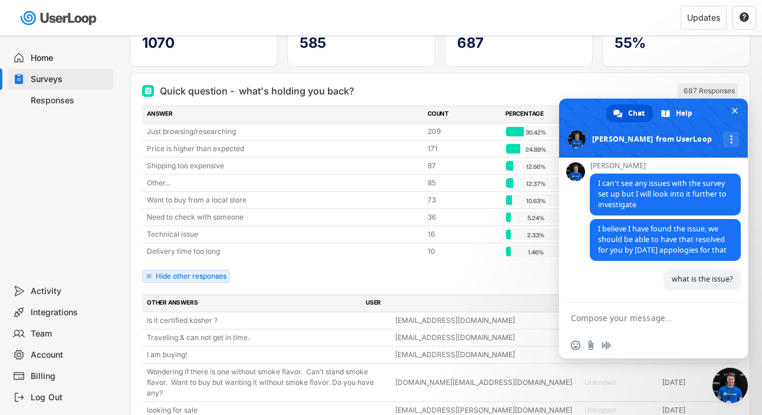
scroll to position [117, 0]
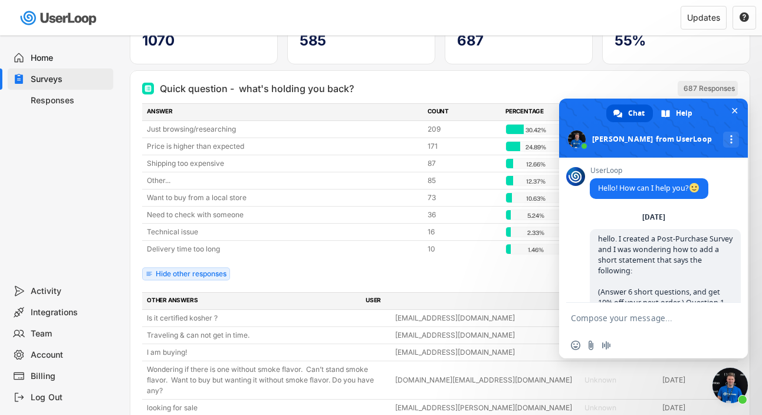
scroll to position [6414, 0]
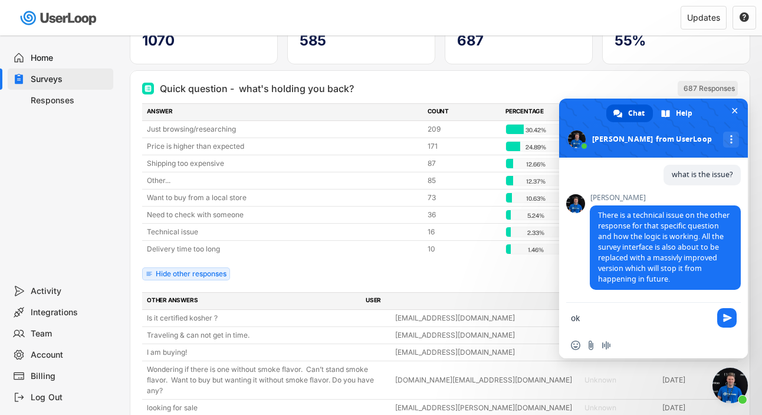
type textarea "o"
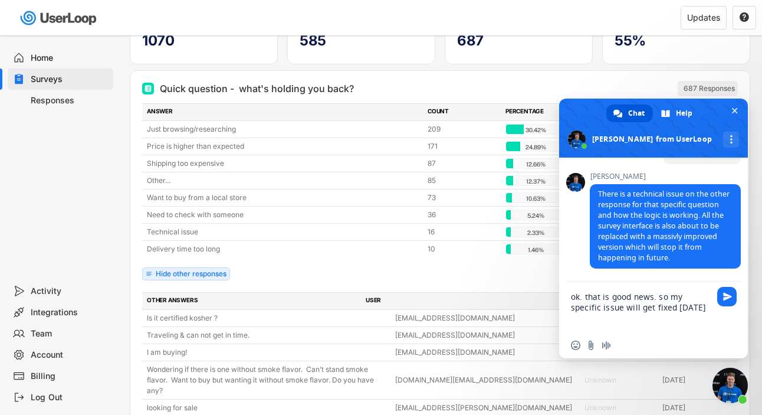
type textarea "ok. that is good news. so my specific issue will get fixed [DATE]?"
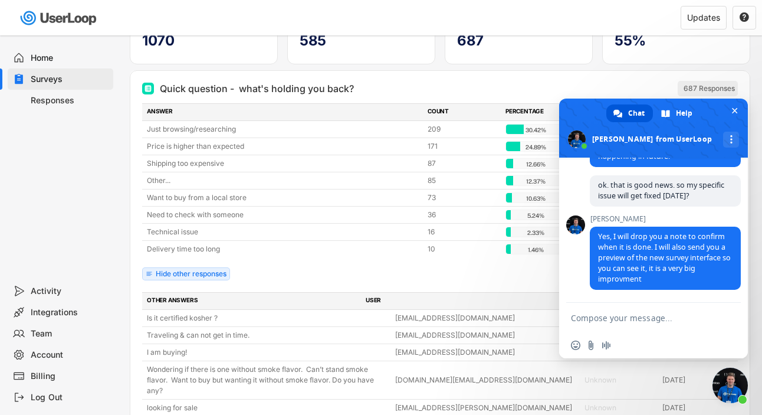
scroll to position [6539, 0]
type textarea "t"
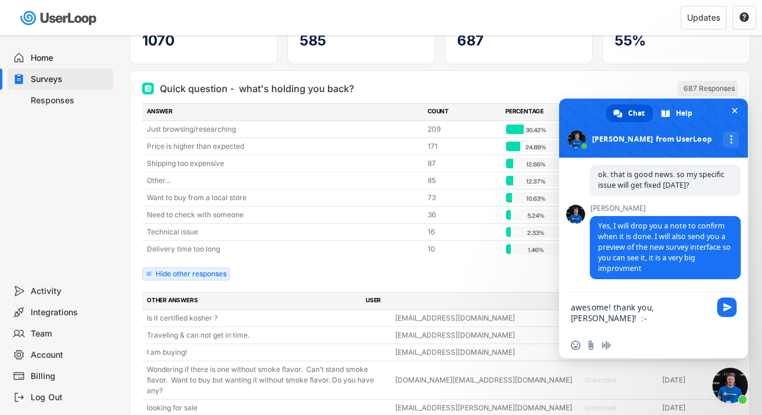
type textarea "awesome! thank you, [PERSON_NAME]! :-)"
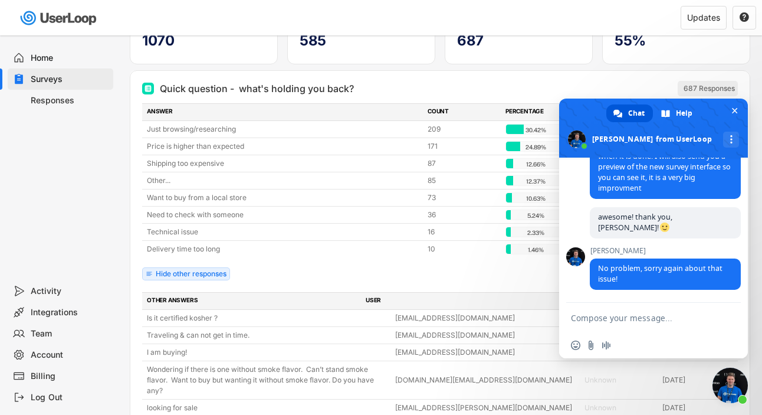
scroll to position [6620, 0]
